Goal: Task Accomplishment & Management: Use online tool/utility

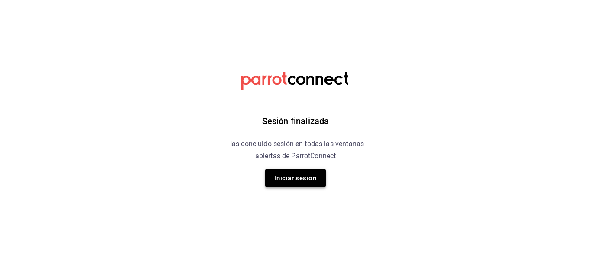
click at [286, 180] on button "Iniciar sesión" at bounding box center [295, 178] width 61 height 18
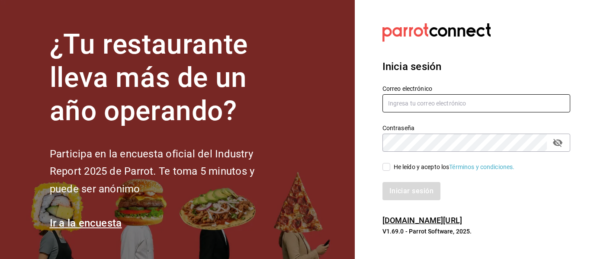
click at [423, 110] on input "text" at bounding box center [477, 103] width 188 height 18
type input "multiuser@sushiexpress.com"
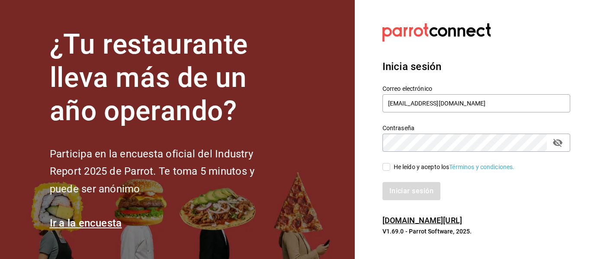
click at [387, 168] on input "He leído y acepto los Términos y condiciones." at bounding box center [387, 167] width 8 height 8
checkbox input "true"
click at [397, 188] on button "Iniciar sesión" at bounding box center [412, 191] width 59 height 18
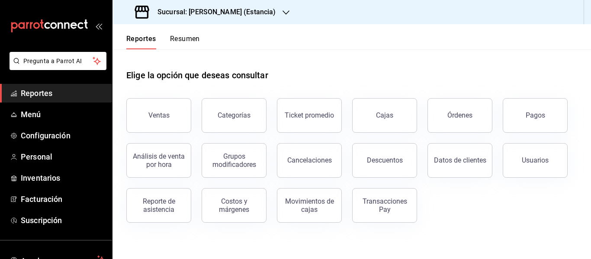
click at [219, 17] on div "Sucursal: [PERSON_NAME] (Estancia)" at bounding box center [206, 12] width 174 height 24
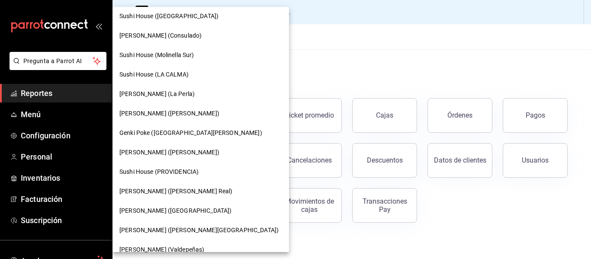
scroll to position [112, 0]
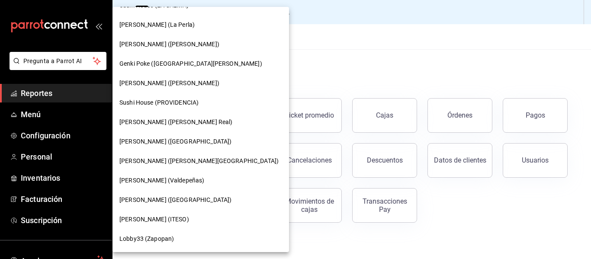
click at [171, 221] on span "[PERSON_NAME] (ITESO)" at bounding box center [154, 219] width 70 height 9
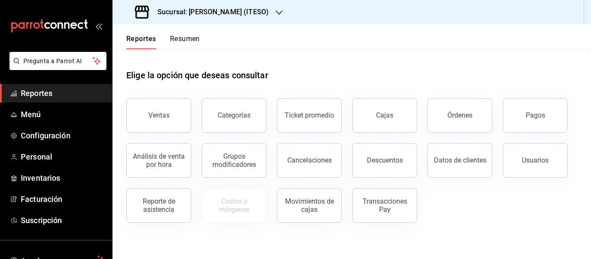
click at [318, 60] on div "Elige la opción que deseas consultar" at bounding box center [351, 68] width 451 height 39
click at [149, 110] on button "Ventas" at bounding box center [158, 115] width 65 height 35
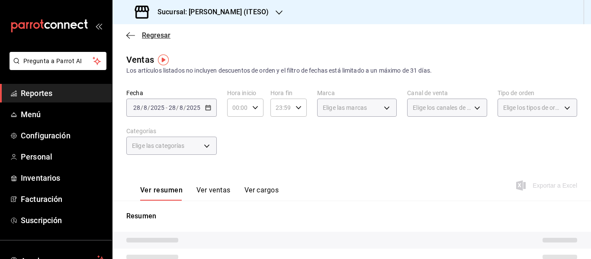
click at [135, 32] on span "Regresar" at bounding box center [148, 35] width 44 height 8
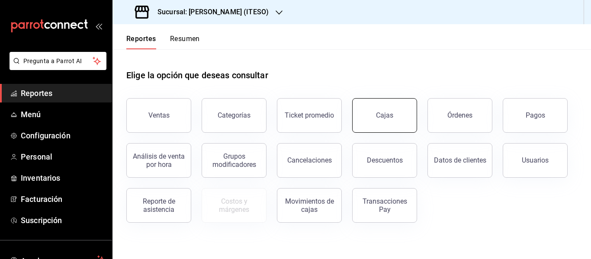
click at [385, 116] on div "Cajas" at bounding box center [384, 115] width 17 height 8
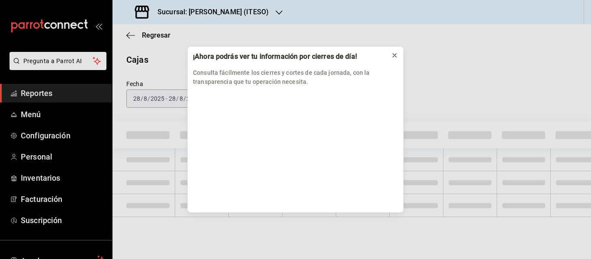
click at [394, 55] on icon at bounding box center [394, 55] width 3 height 3
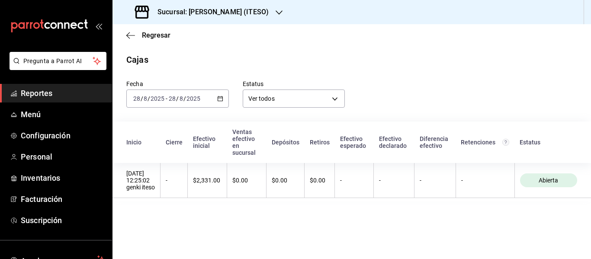
click at [182, 101] on input "8" at bounding box center [181, 98] width 4 height 7
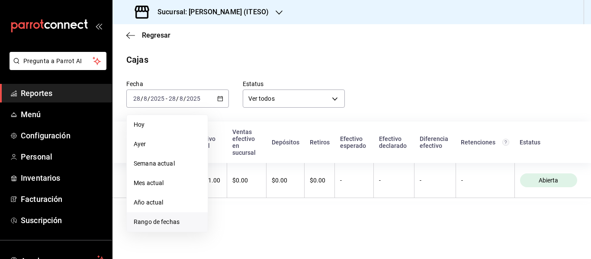
click at [162, 221] on span "Rango de fechas" at bounding box center [167, 222] width 67 height 9
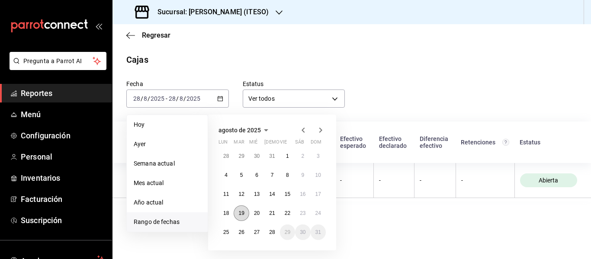
click at [241, 215] on abbr "19" at bounding box center [241, 213] width 6 height 6
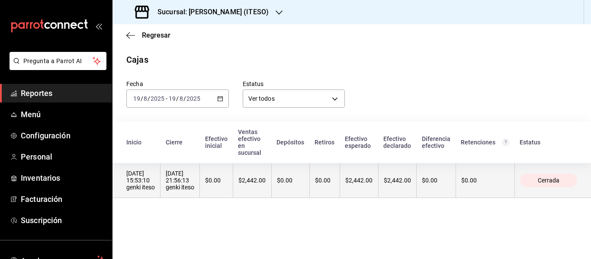
click at [289, 184] on div "$0.00" at bounding box center [290, 180] width 27 height 7
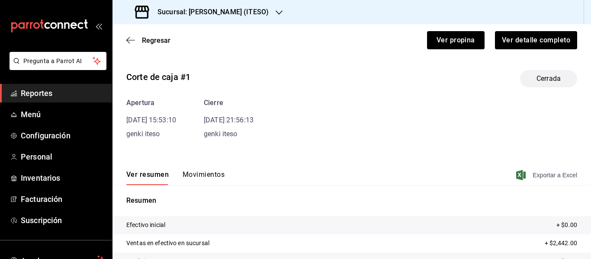
click at [557, 177] on span "Exportar a Excel" at bounding box center [547, 175] width 59 height 10
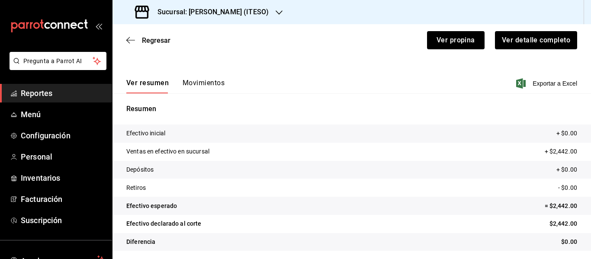
scroll to position [94, 0]
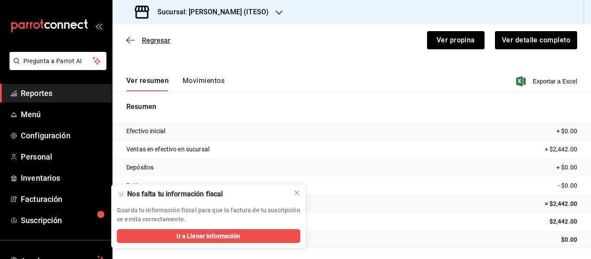
click at [152, 39] on span "Regresar" at bounding box center [156, 40] width 29 height 8
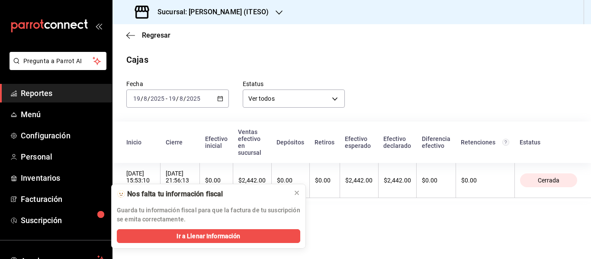
click at [190, 100] on input "2025" at bounding box center [193, 98] width 15 height 7
click at [298, 192] on icon at bounding box center [296, 192] width 3 height 3
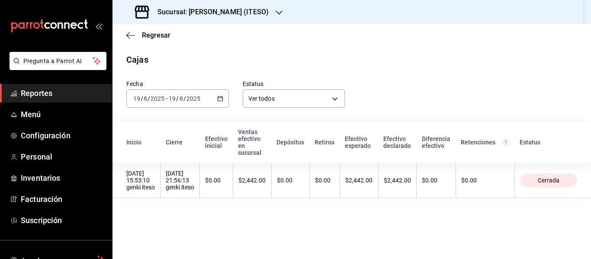
click at [176, 101] on input "19" at bounding box center [172, 98] width 8 height 7
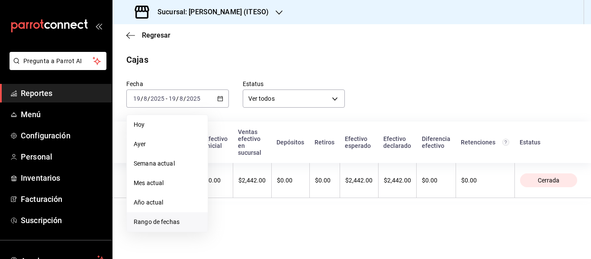
click at [154, 223] on span "Rango de fechas" at bounding box center [167, 222] width 67 height 9
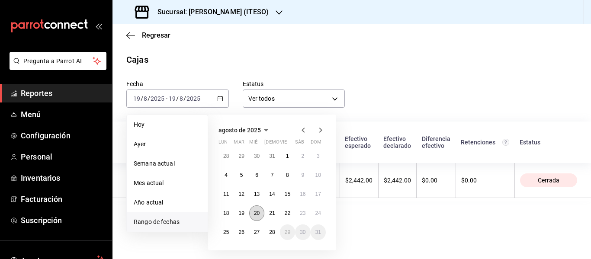
click at [258, 213] on abbr "20" at bounding box center [257, 213] width 6 height 6
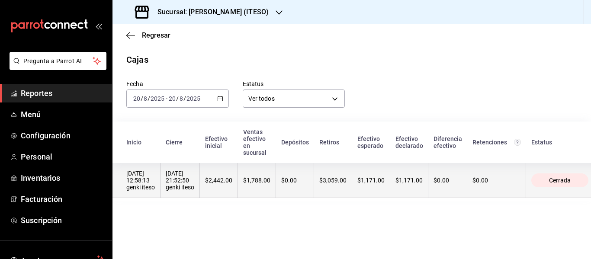
click at [407, 181] on div "$1,171.00" at bounding box center [408, 180] width 27 height 7
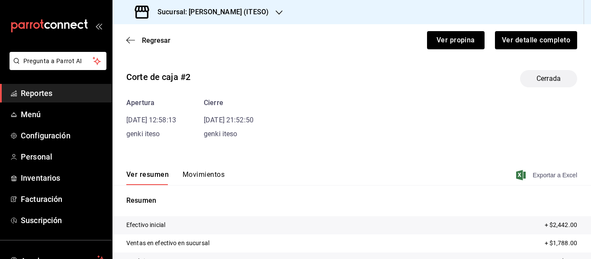
click at [541, 174] on span "Exportar a Excel" at bounding box center [547, 175] width 59 height 10
click at [131, 41] on icon "button" at bounding box center [130, 40] width 9 height 8
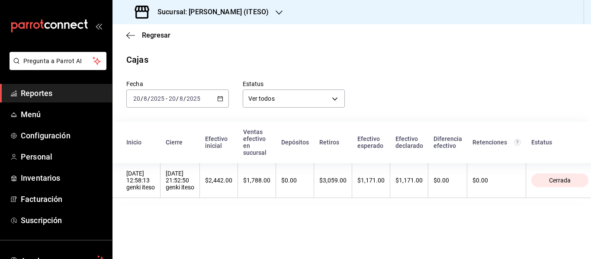
click at [220, 100] on icon "button" at bounding box center [220, 99] width 6 height 6
click at [135, 34] on span "Regresar" at bounding box center [148, 35] width 44 height 8
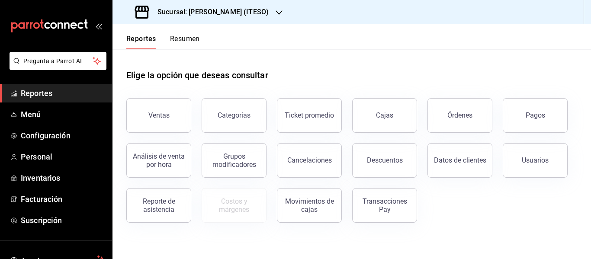
click at [53, 94] on span "Reportes" at bounding box center [63, 93] width 84 height 12
click at [405, 117] on button "Cajas" at bounding box center [384, 115] width 65 height 35
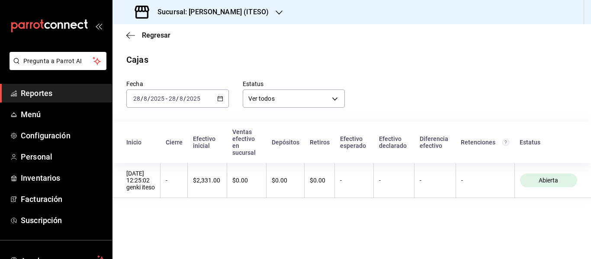
click at [196, 102] on input "2025" at bounding box center [193, 98] width 15 height 7
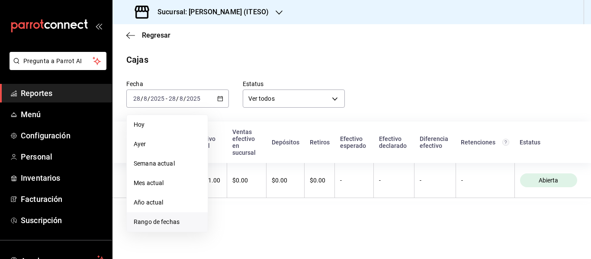
click at [160, 222] on span "Rango de fechas" at bounding box center [167, 222] width 67 height 9
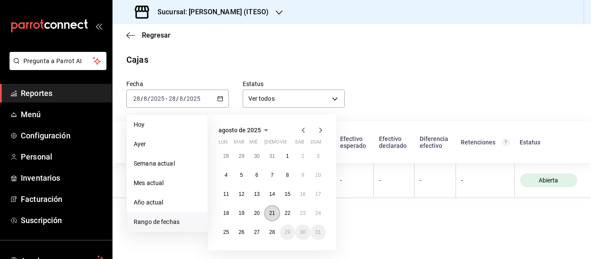
click at [269, 216] on button "21" at bounding box center [271, 214] width 15 height 16
click at [270, 215] on abbr "21" at bounding box center [272, 213] width 6 height 6
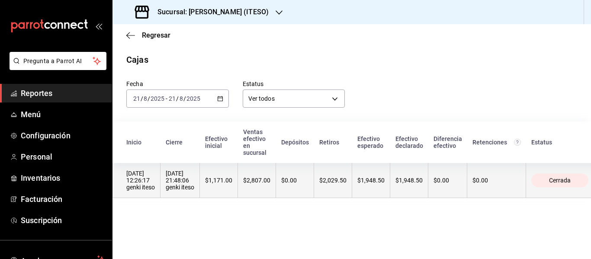
click at [232, 183] on div "$1,171.00" at bounding box center [218, 180] width 27 height 7
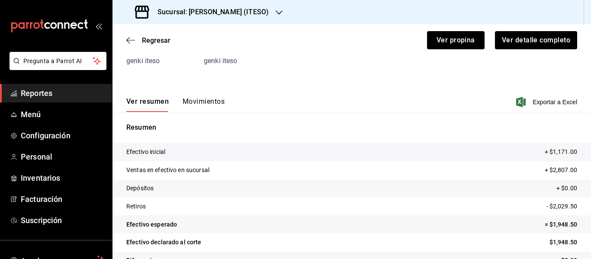
scroll to position [87, 0]
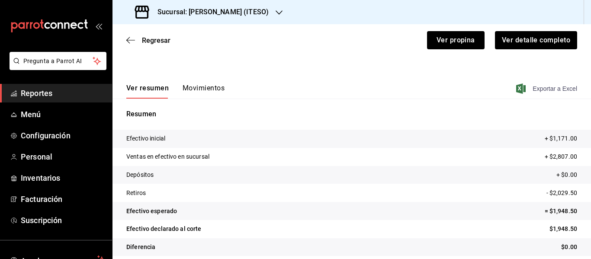
click at [540, 92] on span "Exportar a Excel" at bounding box center [547, 89] width 59 height 10
click at [154, 40] on span "Regresar" at bounding box center [156, 40] width 29 height 8
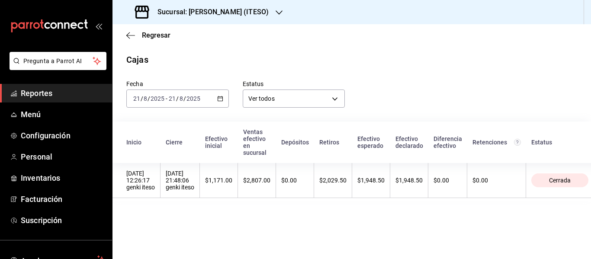
click at [191, 102] on input "2025" at bounding box center [193, 98] width 15 height 7
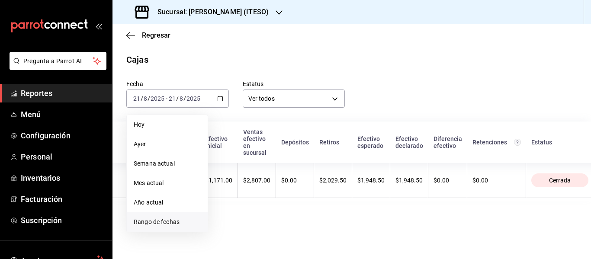
click at [171, 223] on span "Rango de fechas" at bounding box center [167, 222] width 67 height 9
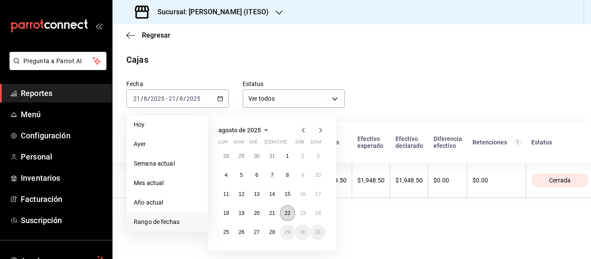
click at [286, 212] on abbr "22" at bounding box center [288, 213] width 6 height 6
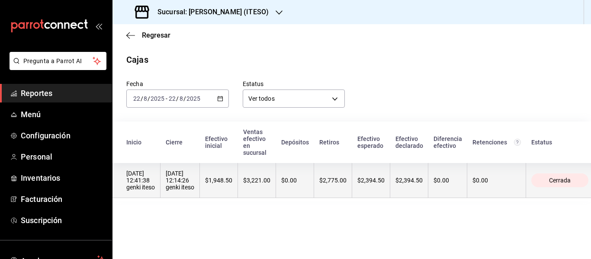
click at [226, 183] on div "$1,948.50" at bounding box center [218, 180] width 27 height 7
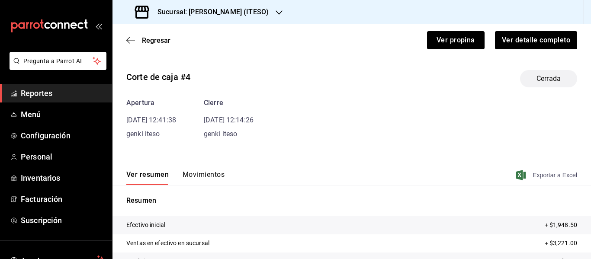
click at [542, 174] on span "Exportar a Excel" at bounding box center [547, 175] width 59 height 10
click at [153, 45] on div "Regresar Ver propina Ver detalle completo" at bounding box center [352, 40] width 479 height 32
click at [156, 43] on span "Regresar" at bounding box center [156, 40] width 29 height 8
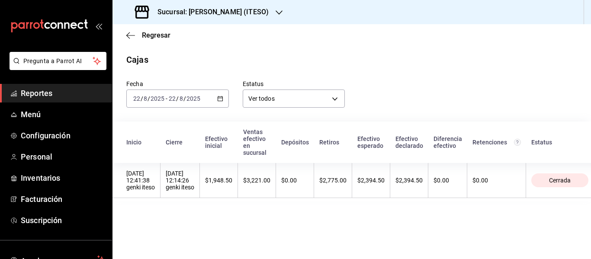
click at [173, 98] on input "22" at bounding box center [172, 98] width 8 height 7
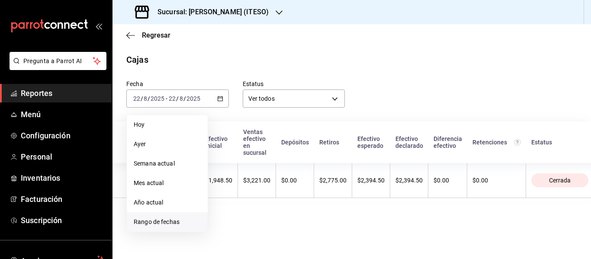
click at [170, 219] on span "Rango de fechas" at bounding box center [167, 222] width 67 height 9
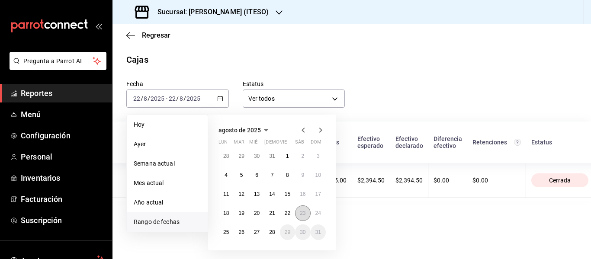
click at [305, 214] on abbr "23" at bounding box center [303, 213] width 6 height 6
click at [300, 212] on abbr "23" at bounding box center [303, 213] width 6 height 6
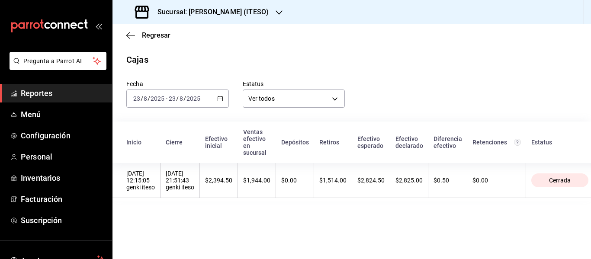
click at [328, 182] on div "$1,514.00" at bounding box center [332, 180] width 27 height 7
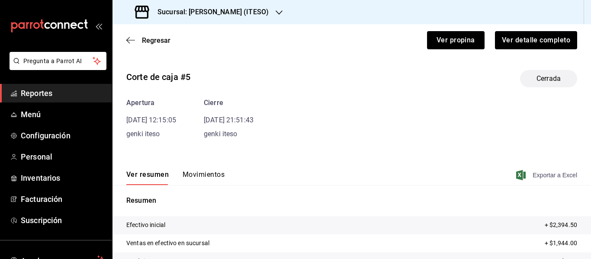
click at [548, 176] on span "Exportar a Excel" at bounding box center [547, 175] width 59 height 10
click at [148, 43] on span "Regresar" at bounding box center [156, 40] width 29 height 8
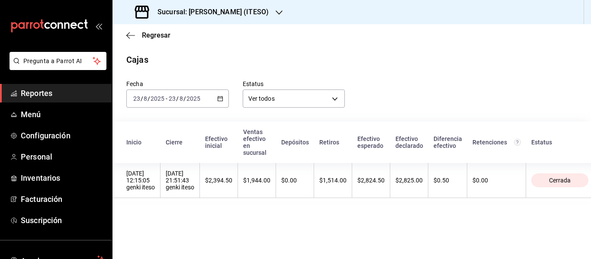
click at [191, 100] on input "2025" at bounding box center [193, 98] width 15 height 7
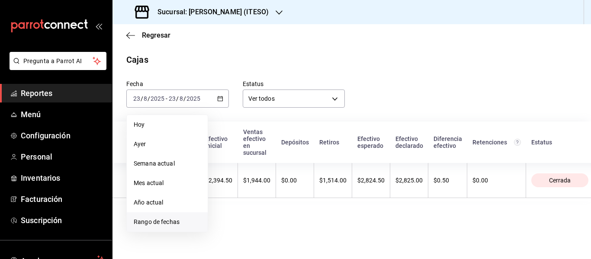
click at [164, 220] on span "Rango de fechas" at bounding box center [167, 222] width 67 height 9
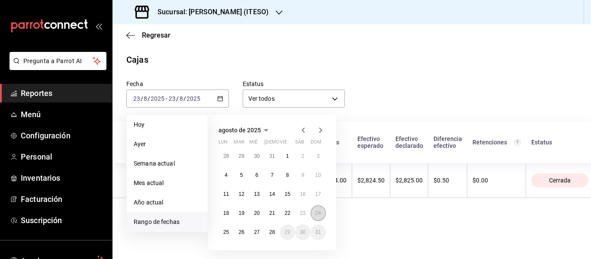
click at [322, 216] on button "24" at bounding box center [318, 214] width 15 height 16
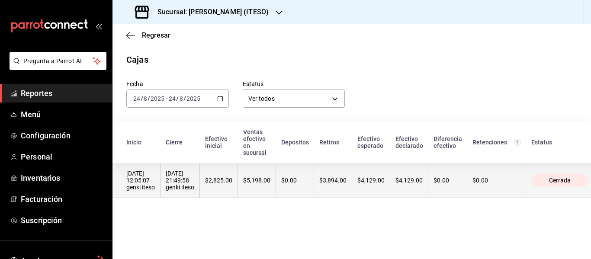
click at [309, 175] on th "$0.00" at bounding box center [295, 180] width 38 height 35
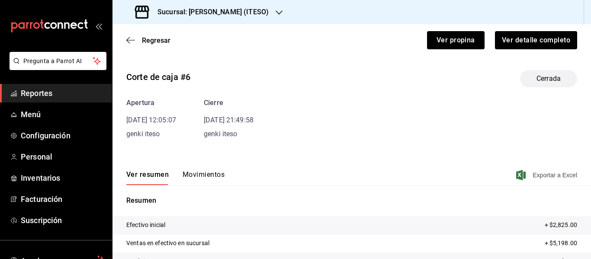
click at [548, 176] on span "Exportar a Excel" at bounding box center [547, 175] width 59 height 10
